Goal: Information Seeking & Learning: Learn about a topic

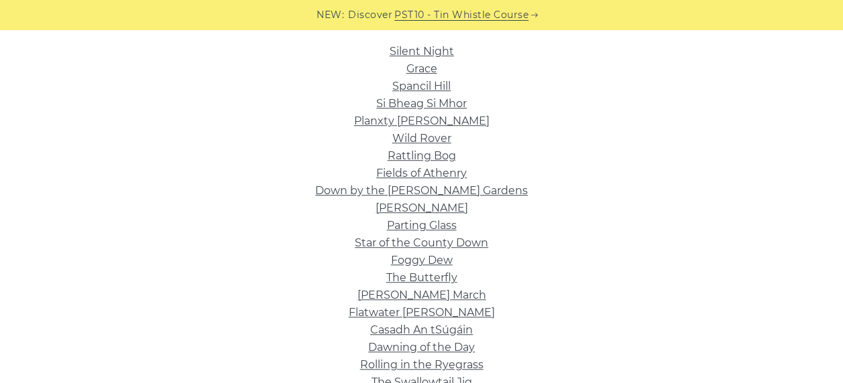
scroll to position [312, 0]
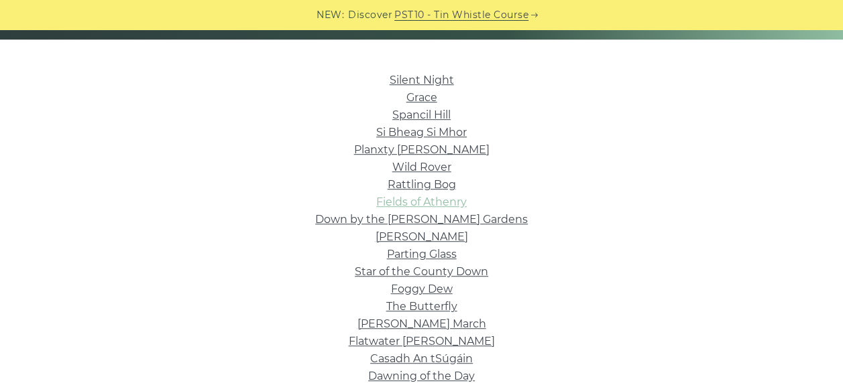
click at [404, 207] on link "Fields of Athenry" at bounding box center [421, 202] width 91 height 13
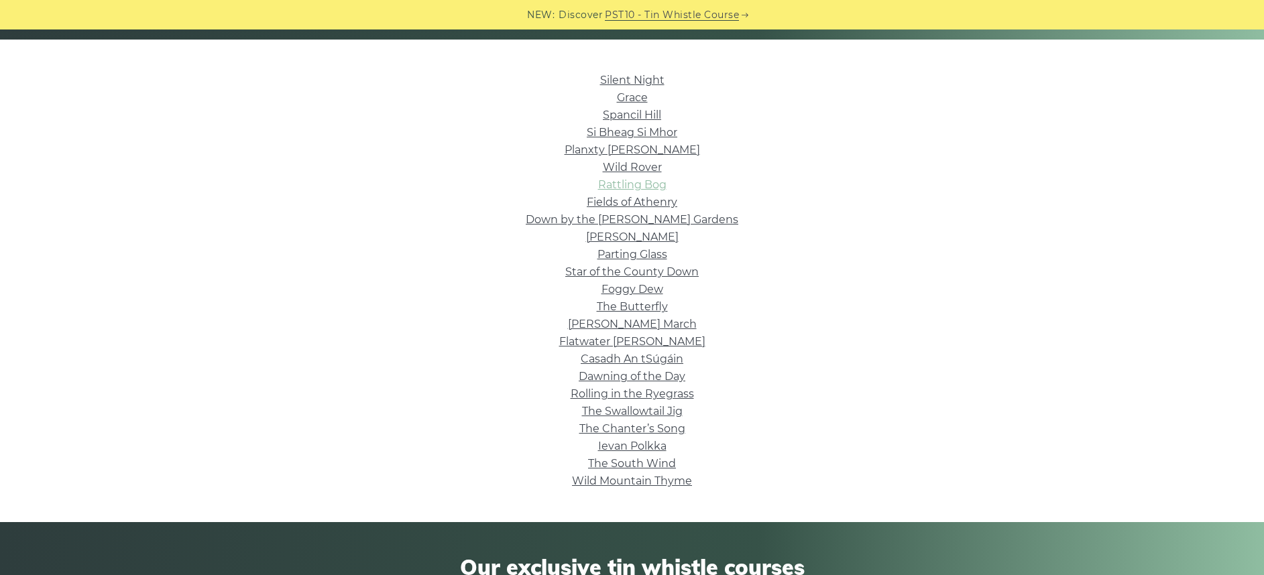
click at [646, 186] on link "Rattling Bog" at bounding box center [632, 184] width 68 height 13
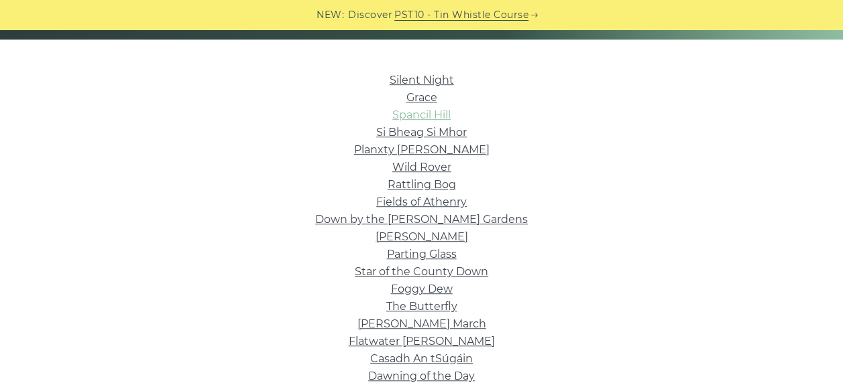
click at [444, 115] on link "Spancil Hill" at bounding box center [421, 115] width 58 height 13
click at [415, 80] on link "Silent Night" at bounding box center [422, 80] width 64 height 13
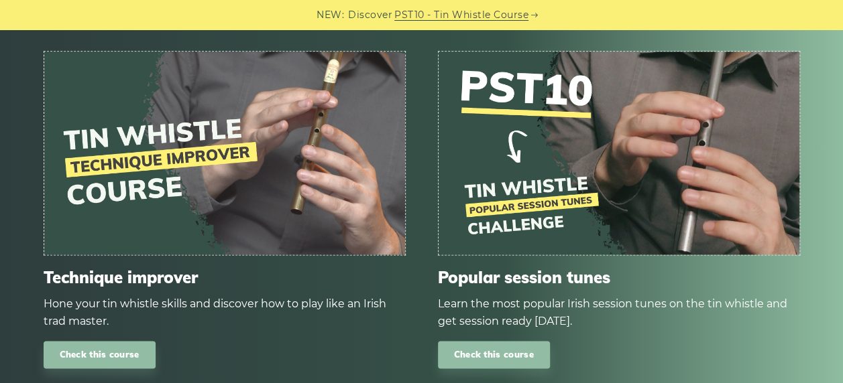
scroll to position [874, 0]
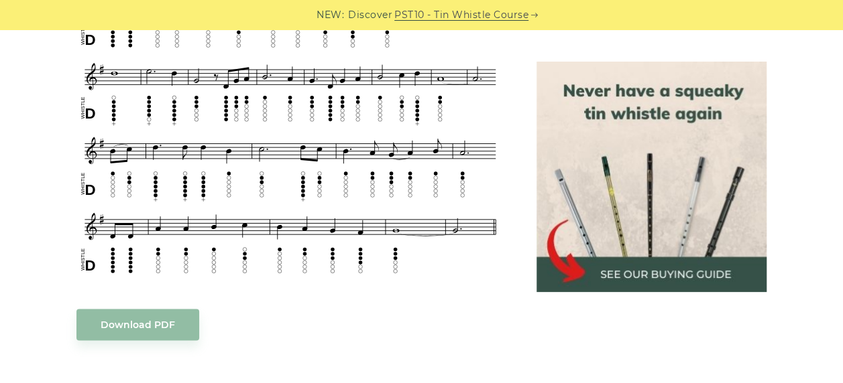
scroll to position [715, 0]
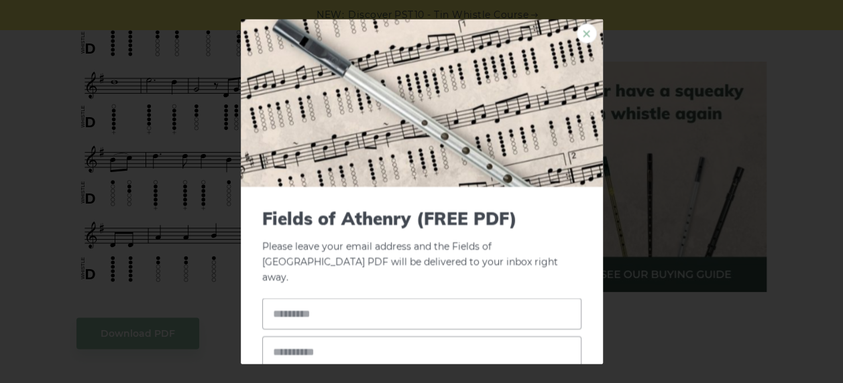
click at [577, 35] on link "×" at bounding box center [587, 33] width 20 height 20
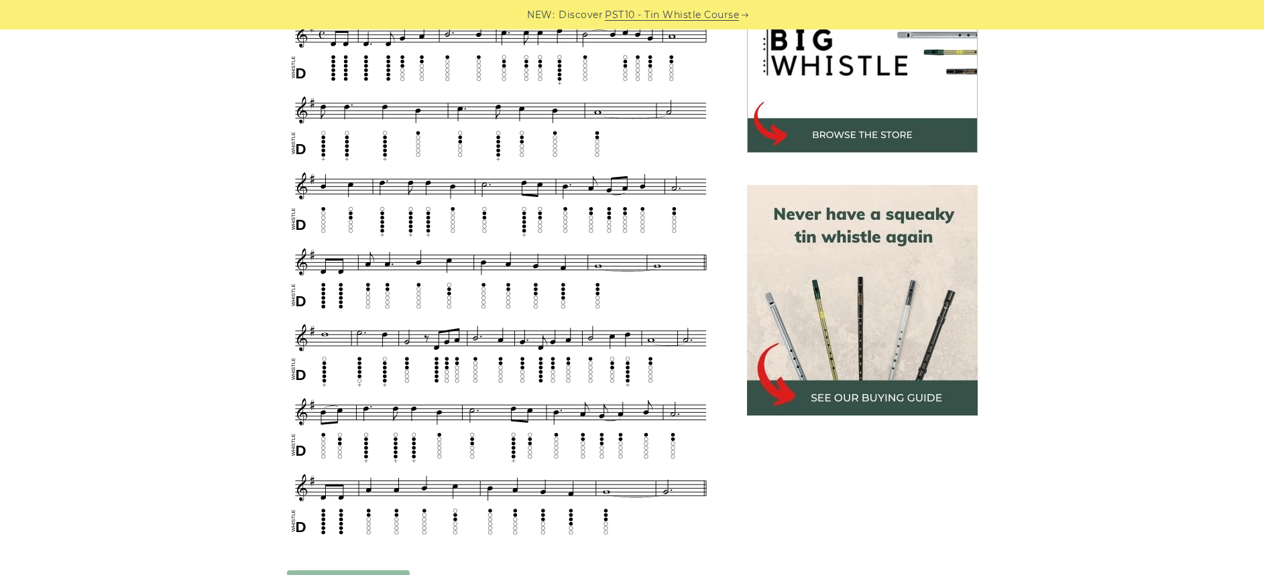
scroll to position [378, 0]
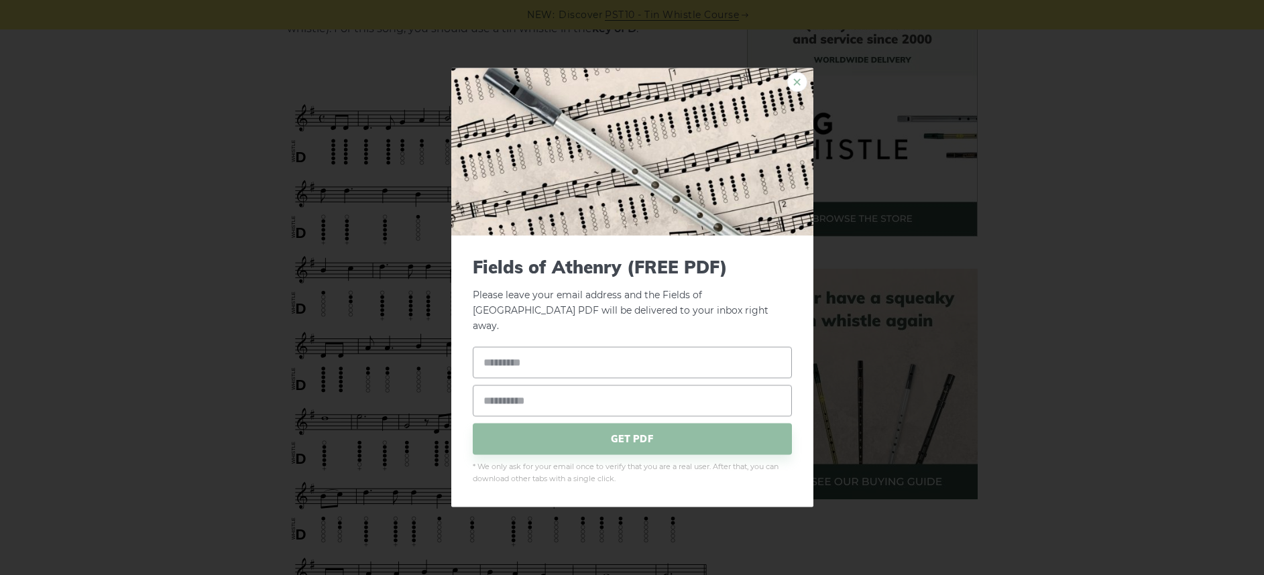
click at [800, 89] on link "×" at bounding box center [797, 82] width 20 height 20
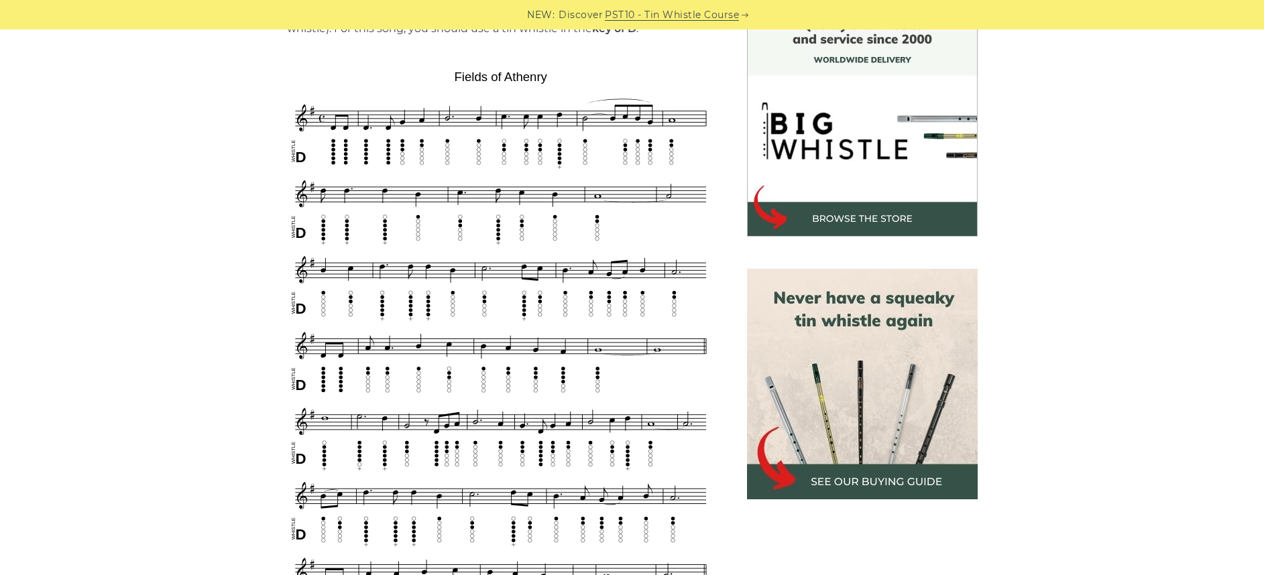
drag, startPoint x: 432, startPoint y: 63, endPoint x: 546, endPoint y: 296, distance: 259.7
click at [546, 296] on div "Sheet music notes and tab to play Fields of Athenry on a tin whistle (penny whi…" at bounding box center [501, 567] width 428 height 1128
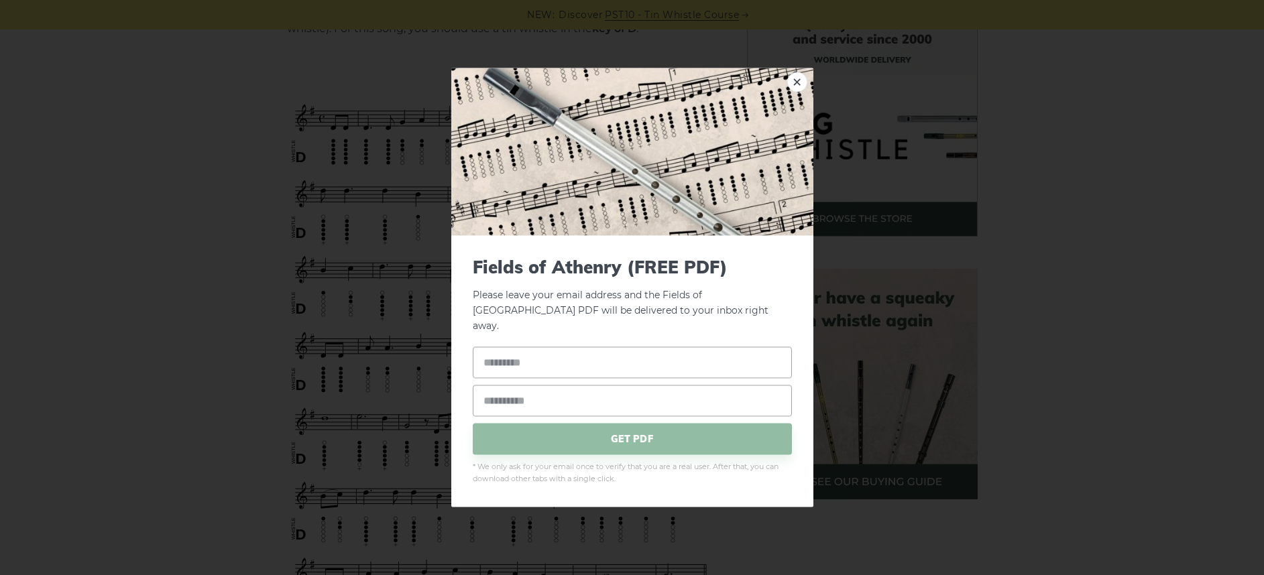
drag, startPoint x: 546, startPoint y: 296, endPoint x: 947, endPoint y: 255, distance: 403.0
click at [842, 255] on div "× Fields of Athenry (FREE PDF) Please leave your email address and the Fields o…" at bounding box center [632, 287] width 1264 height 575
click at [367, 249] on div "× Fields of Athenry (FREE PDF) Please leave your email address and the Fields o…" at bounding box center [632, 287] width 1264 height 575
click at [798, 92] on link "×" at bounding box center [797, 82] width 20 height 20
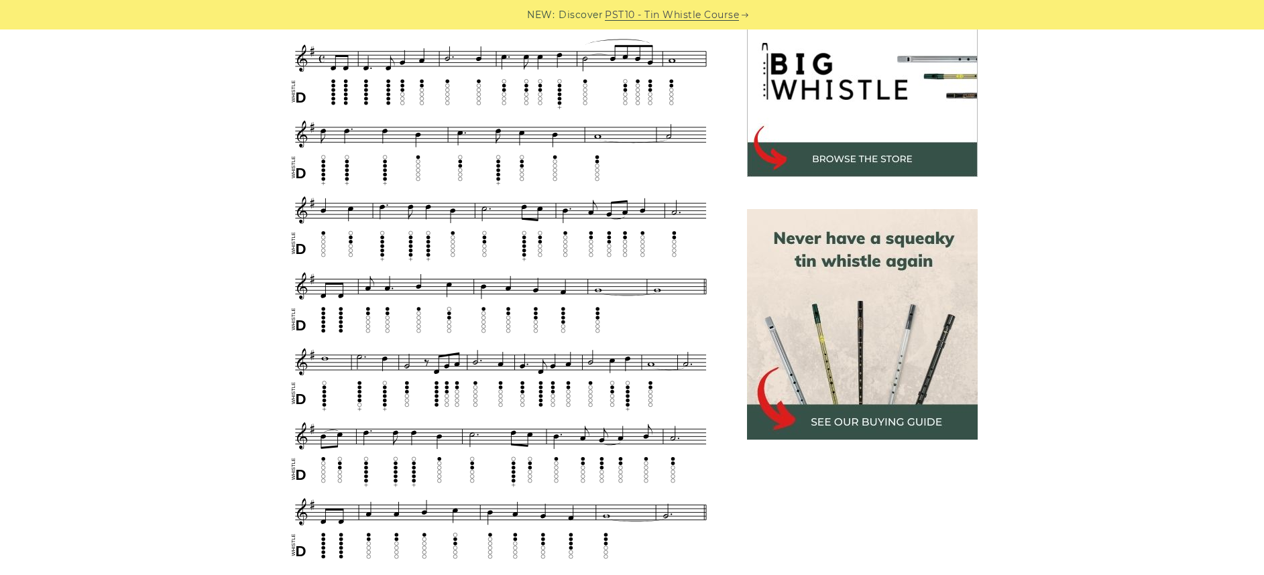
scroll to position [438, 0]
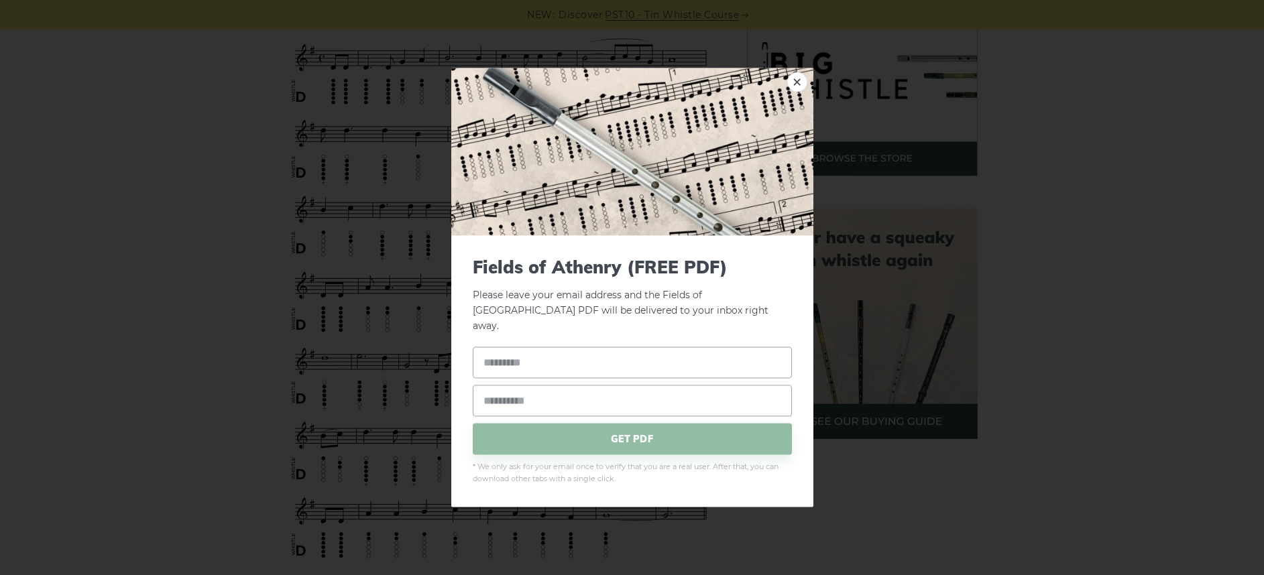
drag, startPoint x: 443, startPoint y: 208, endPoint x: 575, endPoint y: 290, distance: 155.3
click at [793, 90] on link "×" at bounding box center [797, 82] width 20 height 20
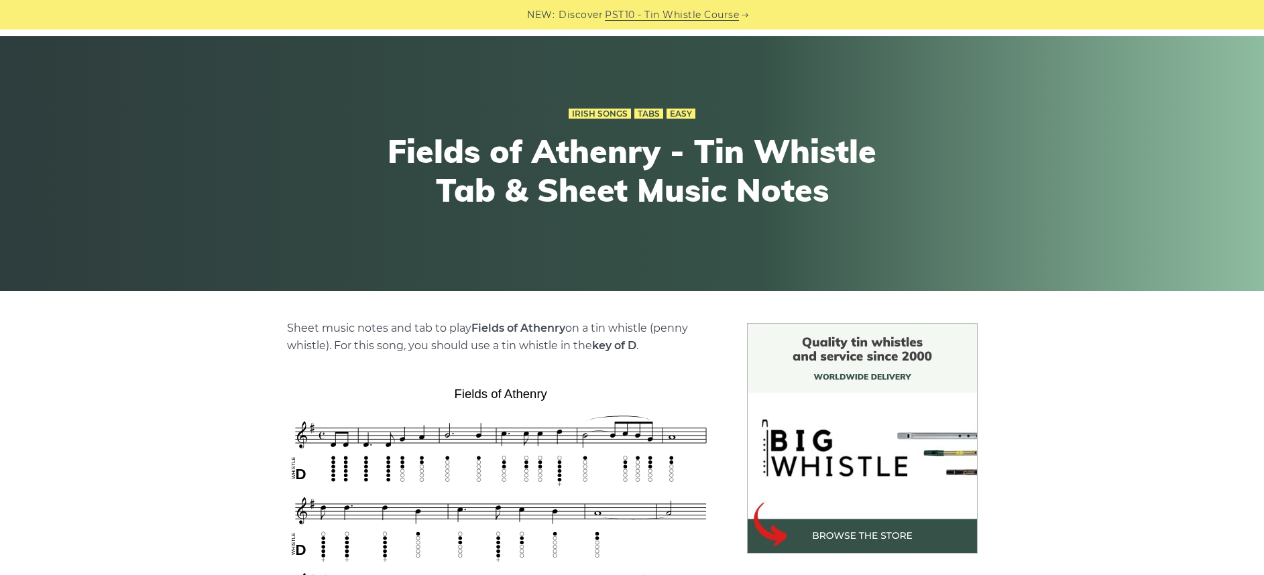
scroll to position [0, 0]
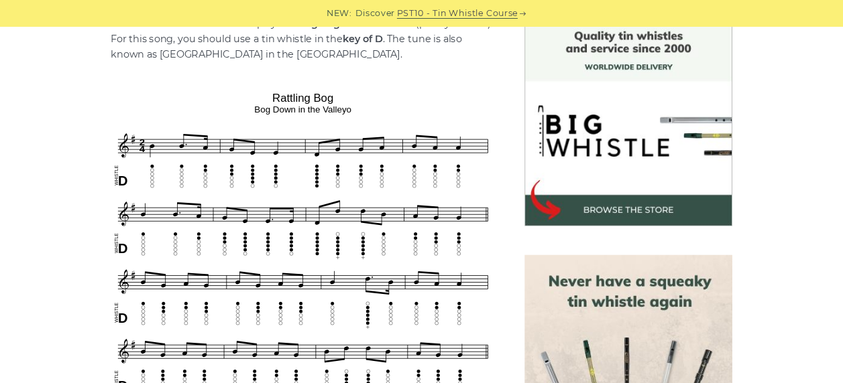
scroll to position [363, 0]
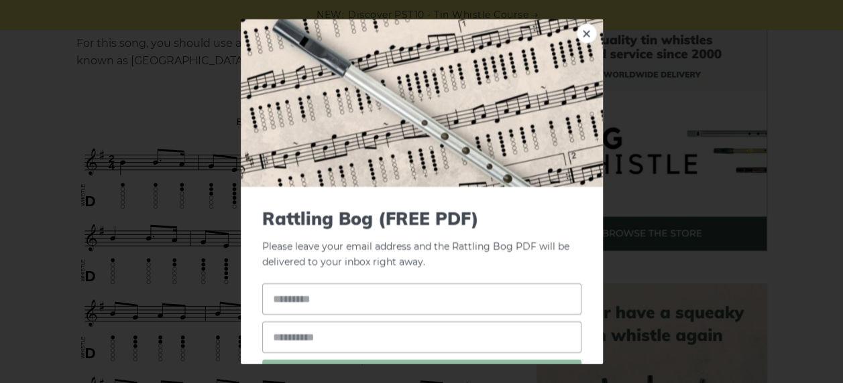
click at [577, 32] on link "×" at bounding box center [587, 33] width 20 height 20
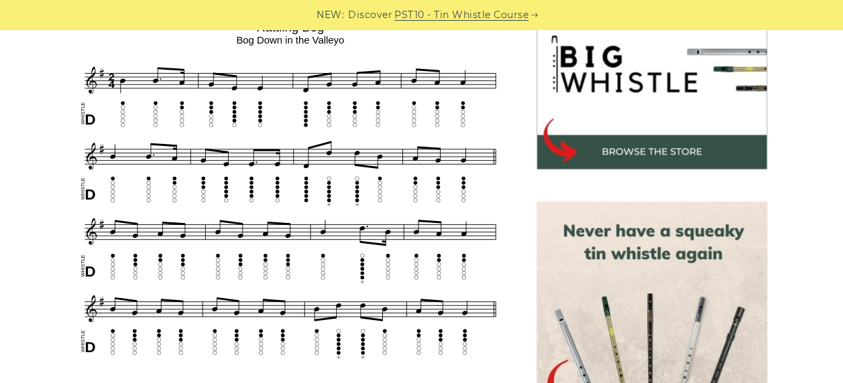
scroll to position [448, 0]
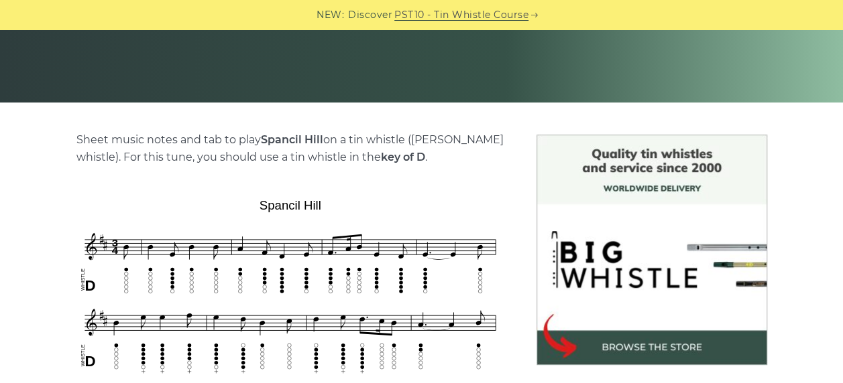
scroll to position [252, 0]
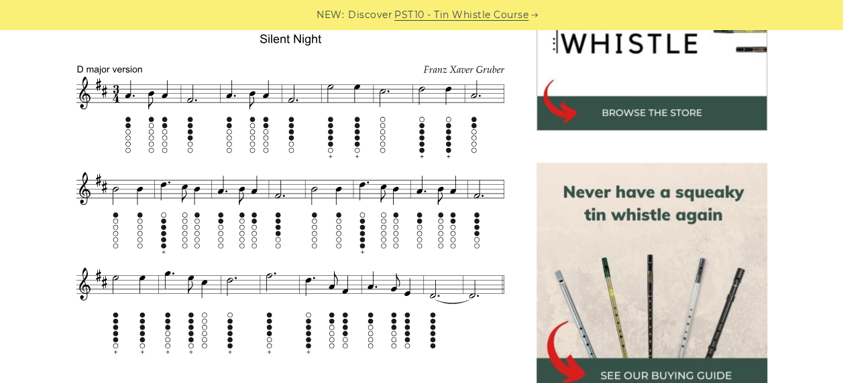
scroll to position [515, 0]
